Goal: Find specific page/section: Find specific page/section

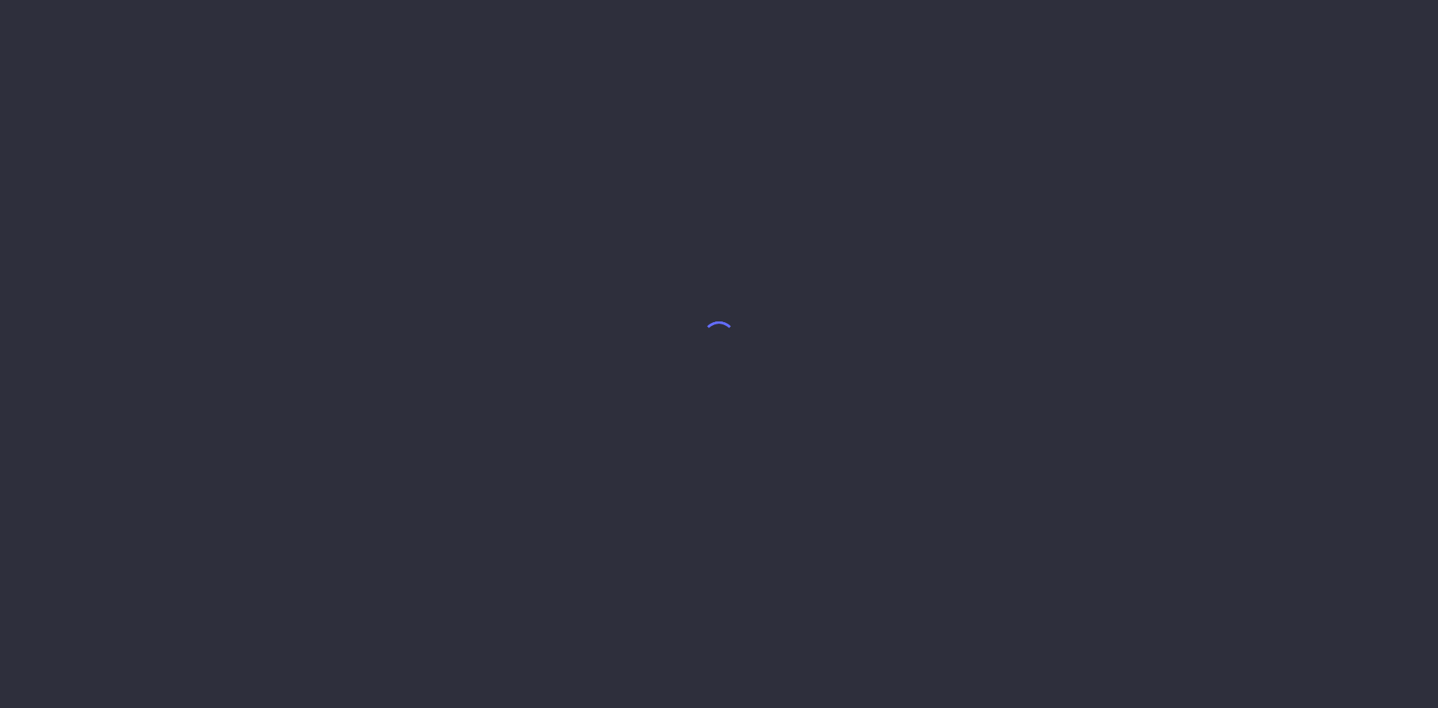
select select "7"
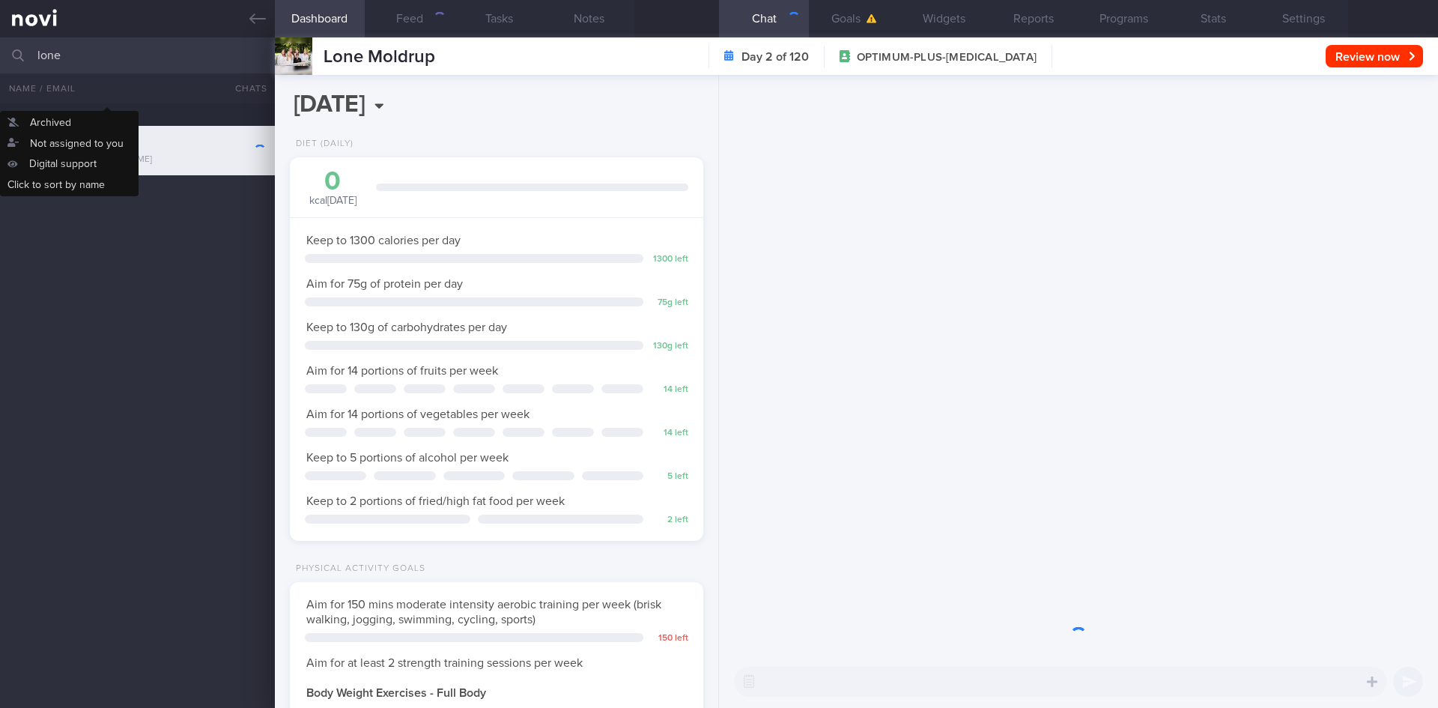
scroll to position [209, 376]
drag, startPoint x: 81, startPoint y: 58, endPoint x: 16, endPoint y: 47, distance: 66.1
click at [16, 47] on div "lone All active patients Assigned patients All active patients Archived patients" at bounding box center [719, 55] width 1438 height 36
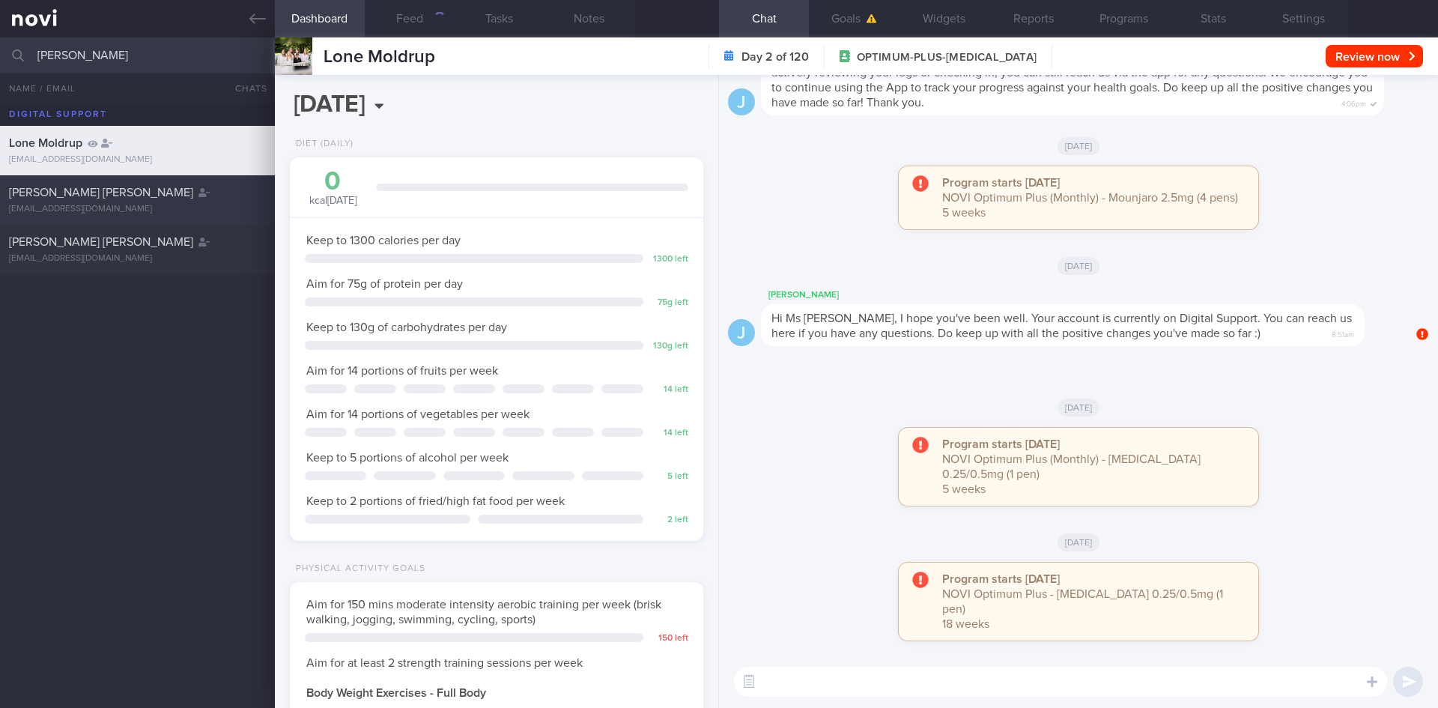
type input "[PERSON_NAME]"
click at [216, 190] on div "[PERSON_NAME] [PERSON_NAME]" at bounding box center [135, 192] width 253 height 15
